Goal: Task Accomplishment & Management: Use online tool/utility

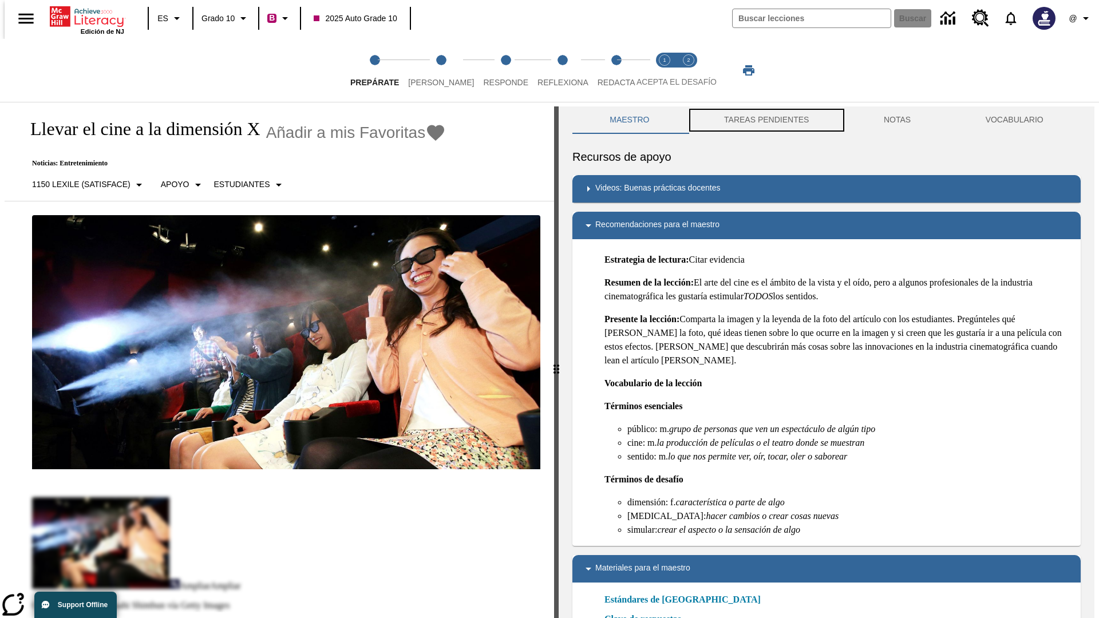
click at [765, 120] on button "TAREAS PENDIENTES" at bounding box center [767, 119] width 160 height 27
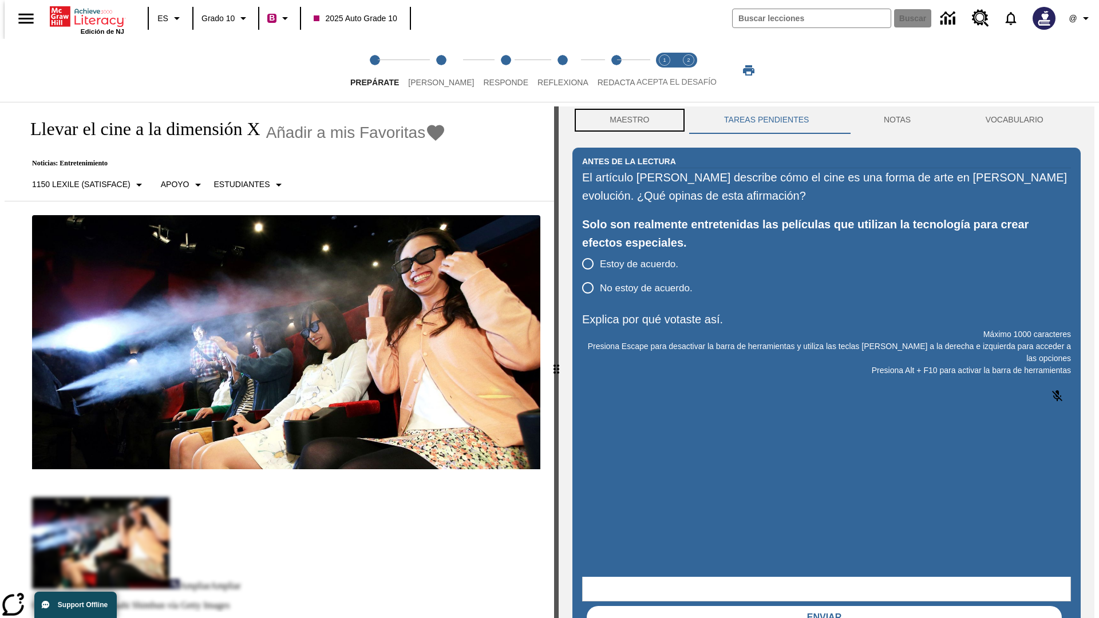
scroll to position [1, 0]
click at [626, 120] on button "Maestro" at bounding box center [629, 119] width 114 height 27
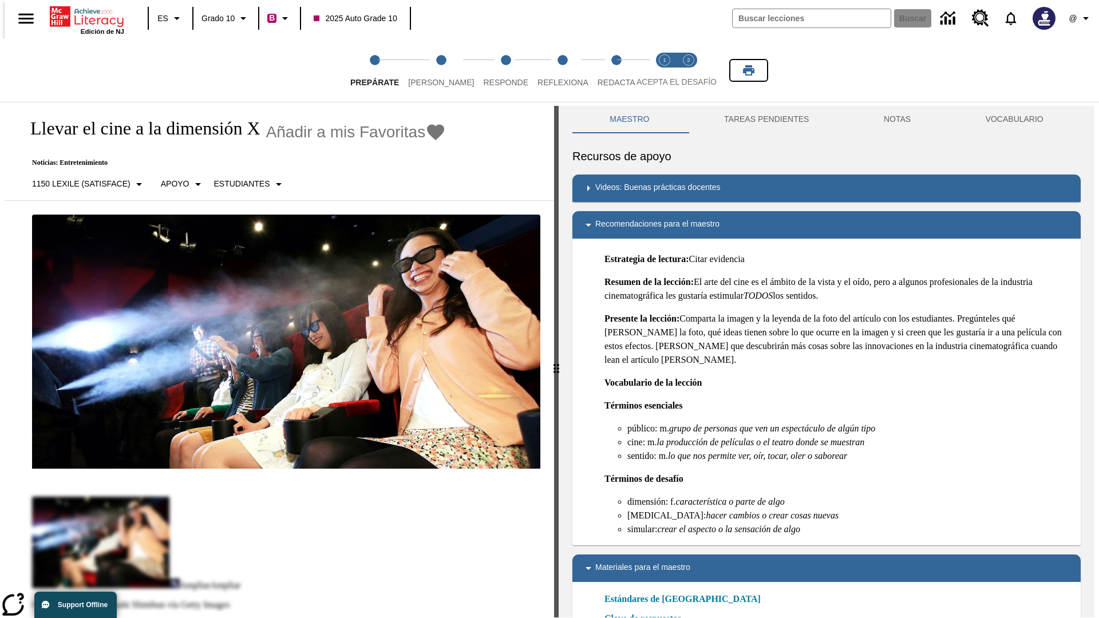
click at [749, 70] on icon "Imprimir" at bounding box center [748, 70] width 11 height 10
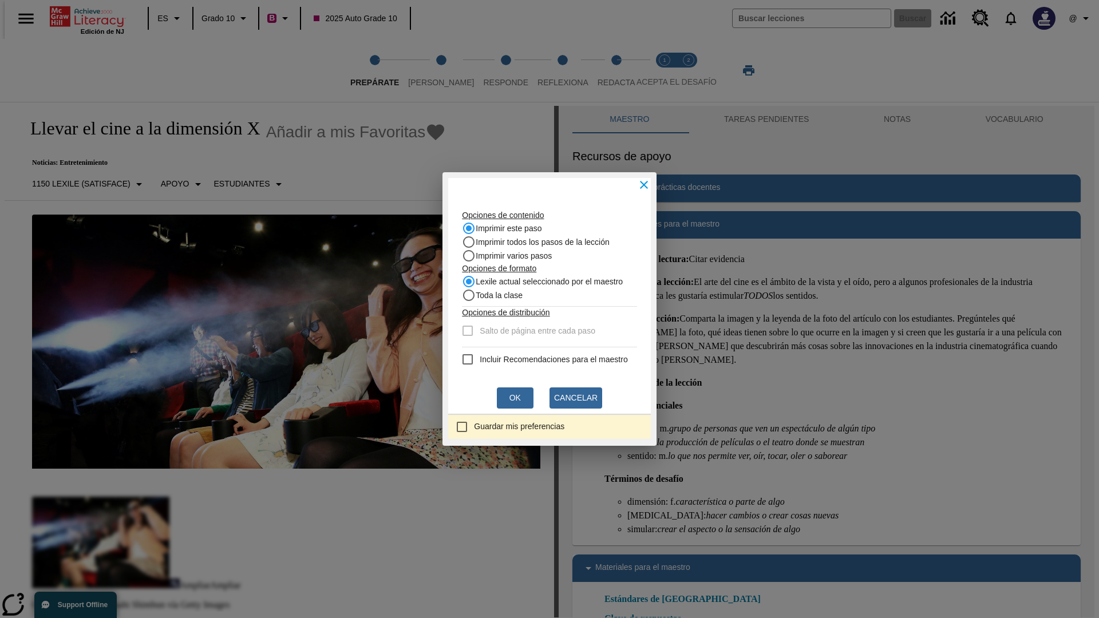
click at [461, 359] on recommendation "Incluir Recomendaciones para el maestro" at bounding box center [468, 360] width 14 height 14
checkbox recommendation "true"
click at [515, 398] on button "Ok" at bounding box center [515, 397] width 37 height 21
